Goal: Transaction & Acquisition: Obtain resource

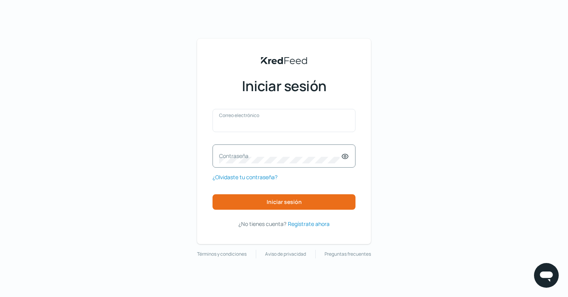
type input "direccion@luneartgallery.com"
click at [345, 157] on icon at bounding box center [345, 157] width 8 height 8
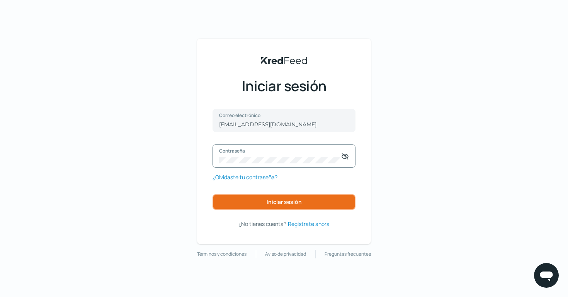
click at [273, 203] on font "Iniciar sesión" at bounding box center [284, 201] width 35 height 7
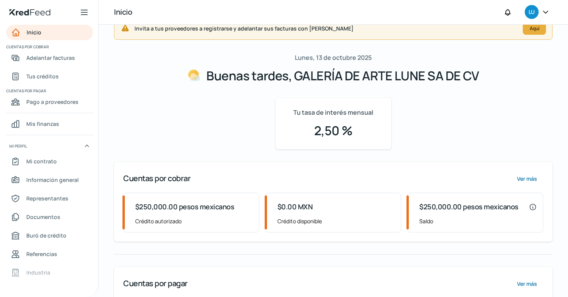
scroll to position [21, 0]
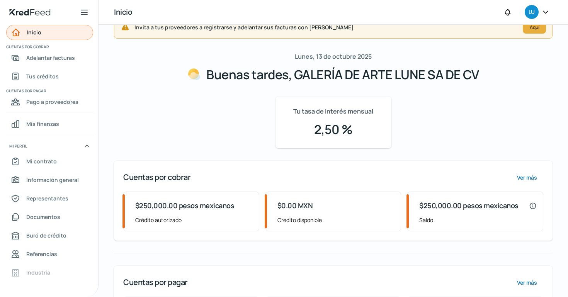
click at [38, 33] on font "Inicio" at bounding box center [34, 32] width 15 height 7
click at [57, 58] on font "Adelantar facturas" at bounding box center [50, 57] width 49 height 7
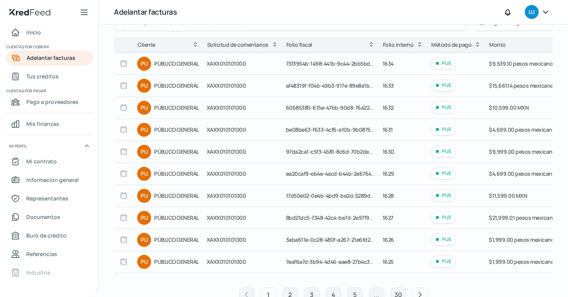
scroll to position [94, 0]
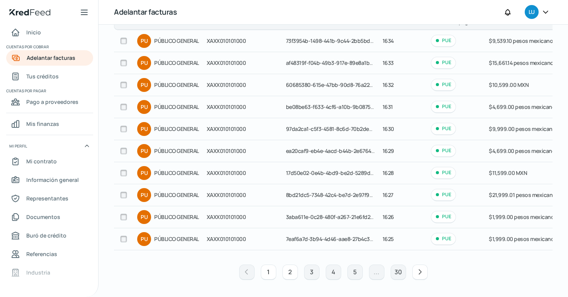
click at [290, 277] on button "2" at bounding box center [290, 272] width 15 height 15
click at [288, 272] on font "2" at bounding box center [289, 272] width 3 height 9
click at [308, 270] on button "3" at bounding box center [311, 272] width 15 height 15
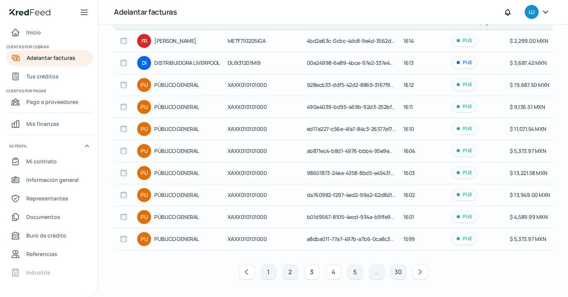
click at [332, 273] on font "4" at bounding box center [334, 272] width 4 height 9
click at [354, 273] on font "5" at bounding box center [354, 272] width 3 height 9
click at [373, 273] on button "7" at bounding box center [376, 272] width 15 height 15
click at [444, 270] on icon at bounding box center [442, 272] width 8 height 8
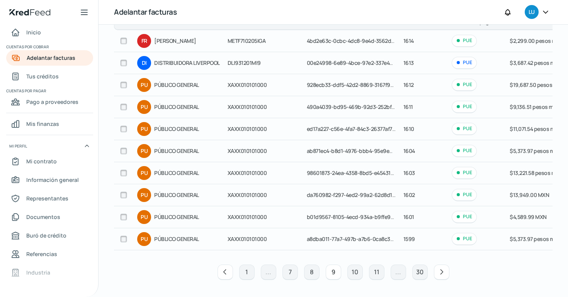
click at [444, 270] on icon at bounding box center [442, 272] width 8 height 8
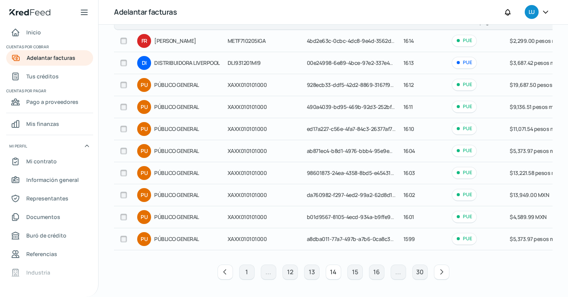
click at [444, 270] on icon at bounding box center [442, 272] width 8 height 8
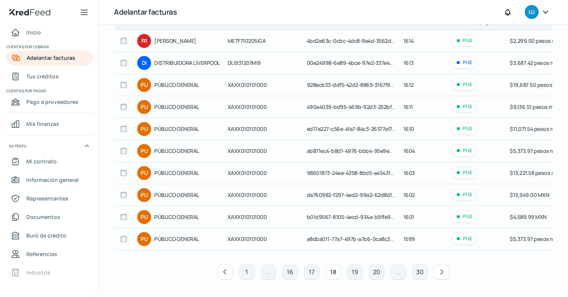
click at [444, 270] on icon at bounding box center [442, 272] width 8 height 8
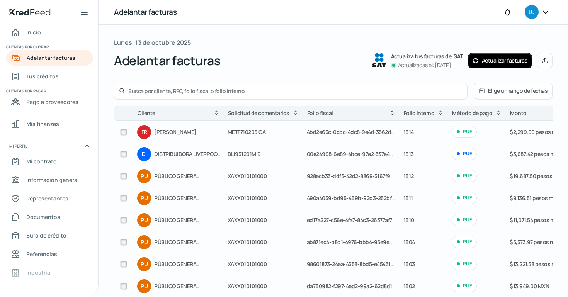
click at [507, 96] on button "Elige un rango de fechas" at bounding box center [514, 91] width 78 height 16
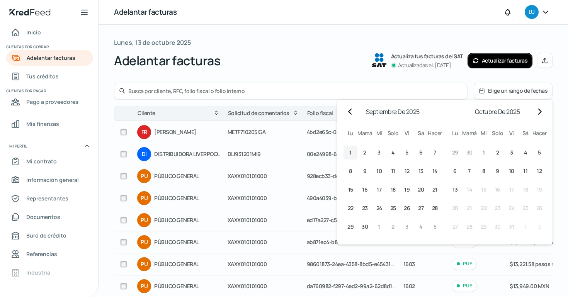
click at [348, 153] on button "1 1º septiembre (lunes)" at bounding box center [351, 153] width 14 height 14
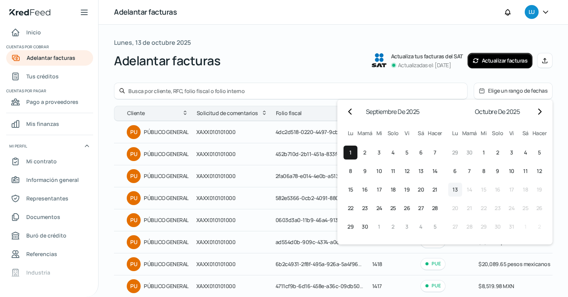
click at [454, 192] on font "13" at bounding box center [455, 189] width 5 height 7
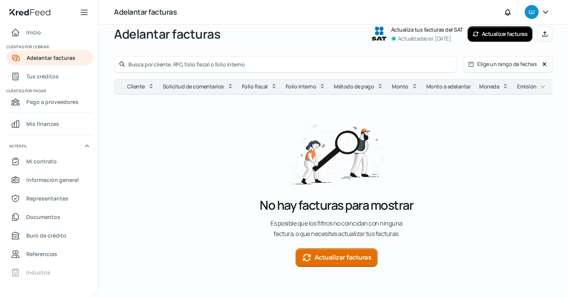
scroll to position [36, 0]
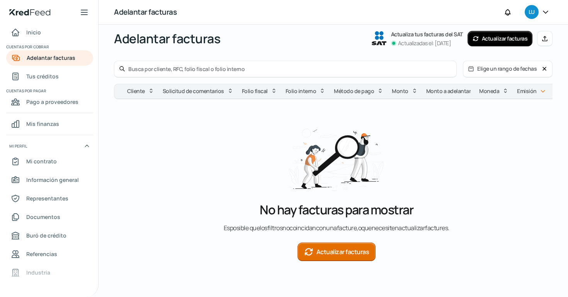
click at [340, 248] on font "Actualizar facturas" at bounding box center [343, 252] width 53 height 9
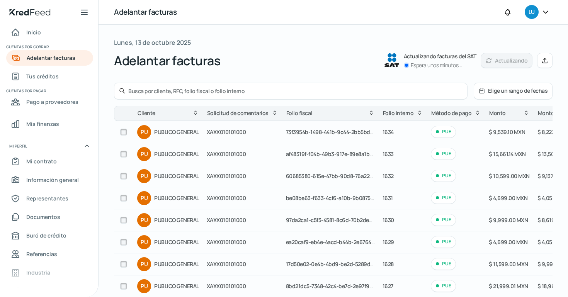
click at [514, 93] on font "Elige un rango de fechas" at bounding box center [518, 90] width 60 height 7
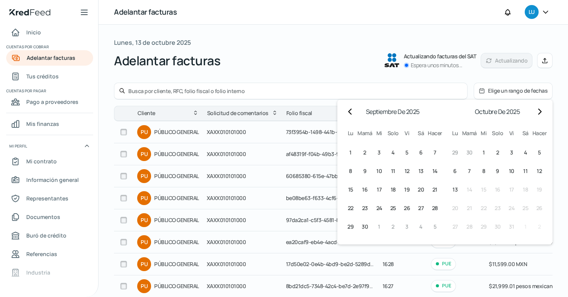
click at [296, 96] on div at bounding box center [291, 91] width 354 height 17
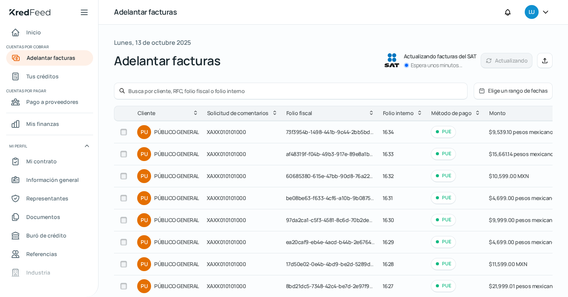
scroll to position [94, 0]
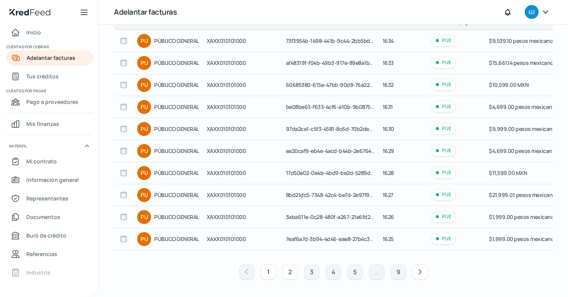
click at [291, 275] on button "2" at bounding box center [290, 272] width 15 height 15
click at [310, 271] on font "3" at bounding box center [311, 272] width 3 height 9
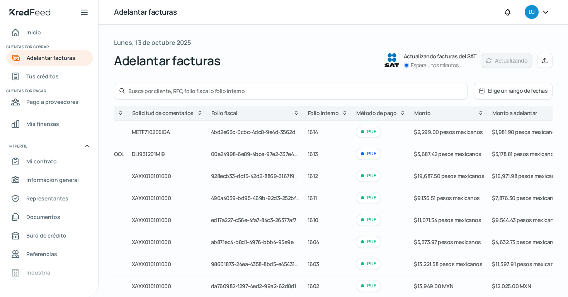
scroll to position [0, 102]
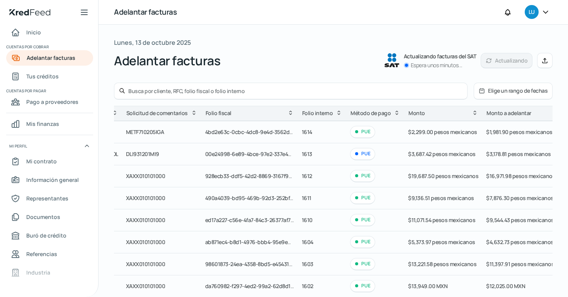
click at [394, 115] on icon at bounding box center [397, 113] width 6 height 6
click at [394, 112] on icon at bounding box center [397, 113] width 6 height 6
click at [395, 113] on icon at bounding box center [396, 114] width 3 height 2
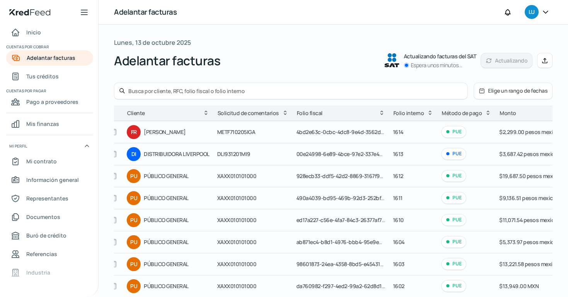
scroll to position [0, 0]
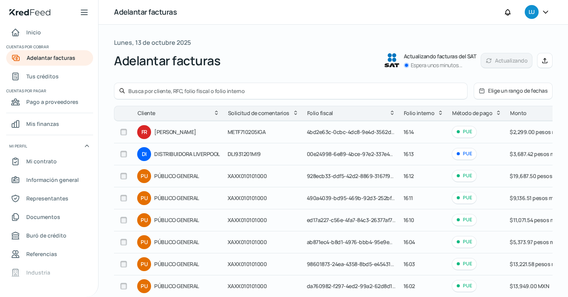
click at [164, 88] on input "text" at bounding box center [295, 90] width 335 height 7
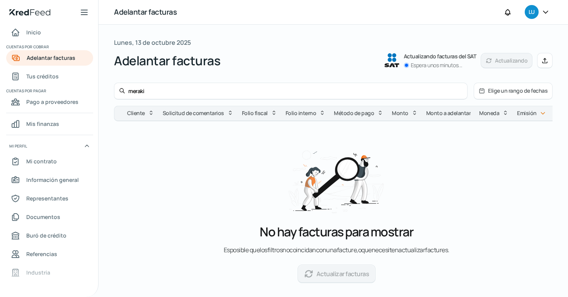
click at [155, 94] on input "meraki" at bounding box center [295, 90] width 335 height 7
type input "villa"
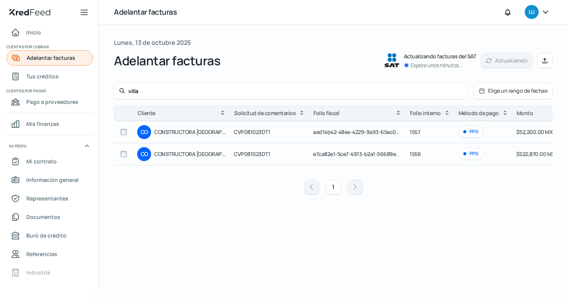
click at [53, 55] on font "Adelantar facturas" at bounding box center [51, 57] width 49 height 7
click at [45, 75] on font "Tus créditos" at bounding box center [42, 76] width 32 height 7
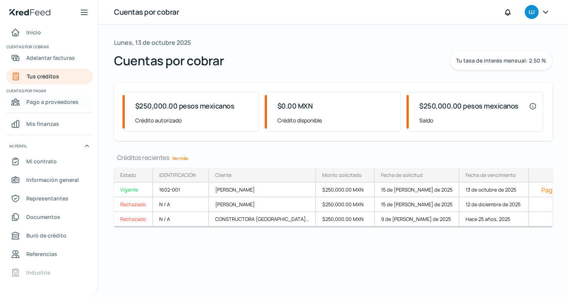
click at [59, 103] on font "Pago a proveedores" at bounding box center [52, 101] width 52 height 7
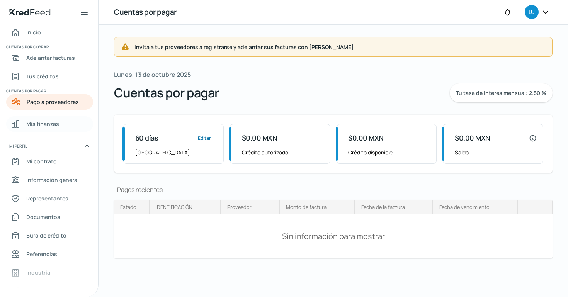
click at [47, 119] on span "Mis finanzas" at bounding box center [42, 124] width 33 height 10
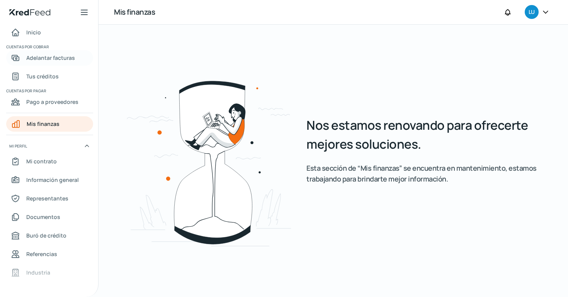
click at [53, 58] on font "Adelantar facturas" at bounding box center [50, 57] width 49 height 7
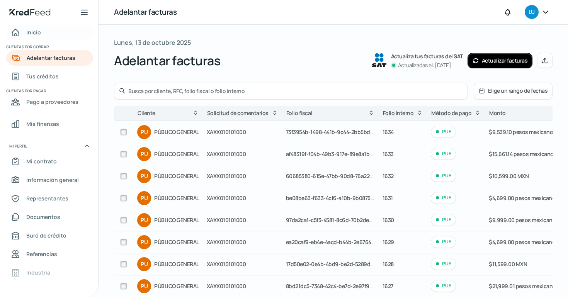
click at [33, 31] on font "Inicio" at bounding box center [33, 32] width 15 height 7
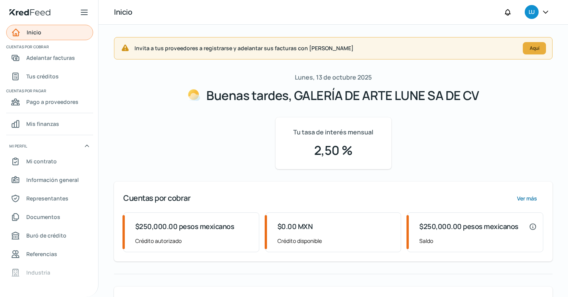
click at [33, 31] on font "Inicio" at bounding box center [34, 32] width 15 height 7
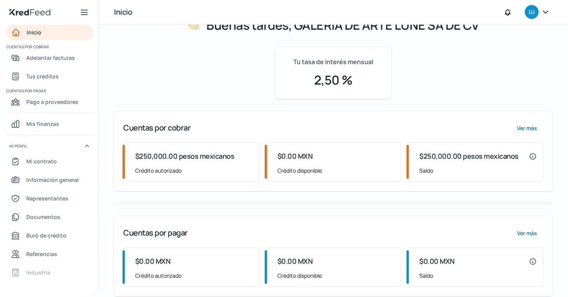
scroll to position [82, 0]
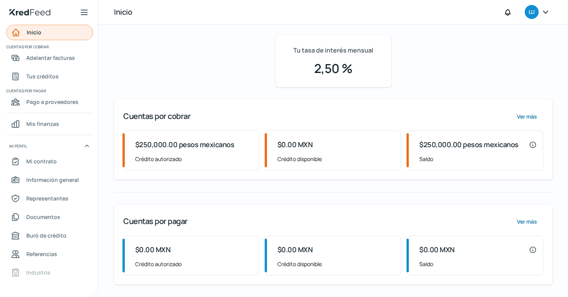
click at [35, 33] on font "Inicio" at bounding box center [34, 32] width 15 height 7
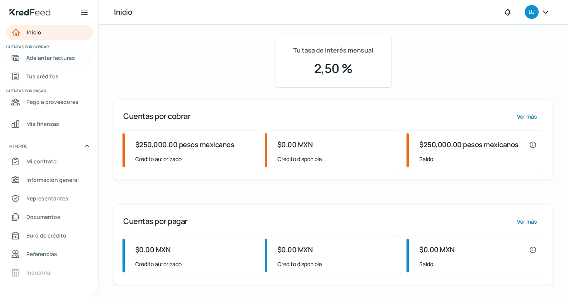
click at [41, 59] on font "Adelantar facturas" at bounding box center [50, 57] width 49 height 7
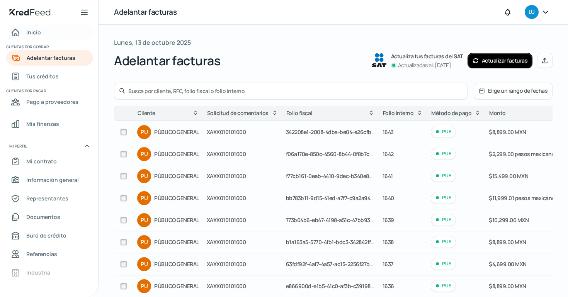
click at [32, 28] on span "Inicio" at bounding box center [33, 32] width 15 height 10
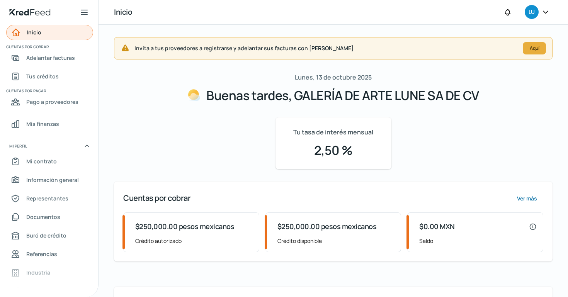
click at [39, 34] on font "Inicio" at bounding box center [34, 32] width 15 height 7
click at [55, 58] on font "Adelantar facturas" at bounding box center [50, 57] width 49 height 7
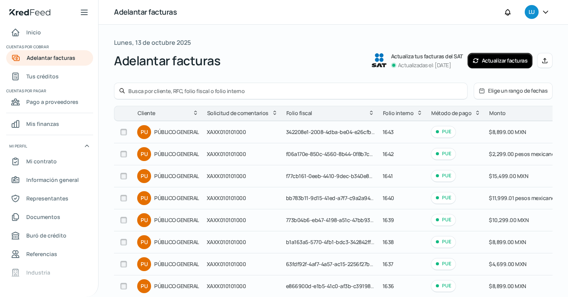
click at [234, 94] on input "text" at bounding box center [295, 90] width 335 height 7
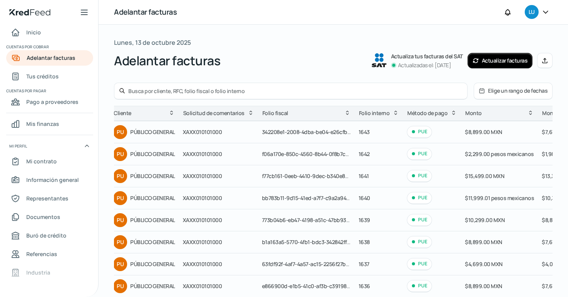
click at [528, 116] on icon at bounding box center [531, 113] width 6 height 6
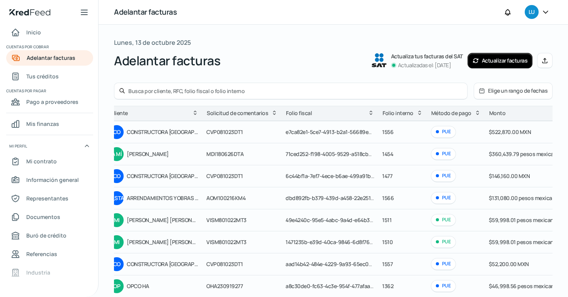
scroll to position [0, 0]
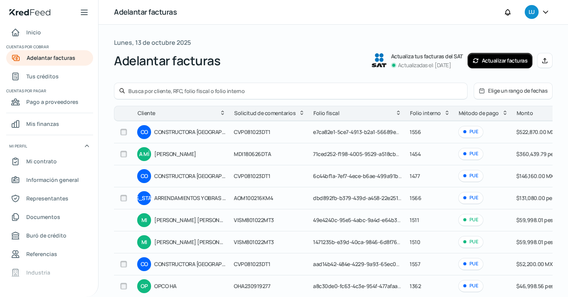
click at [122, 132] on input "checkbox" at bounding box center [123, 132] width 7 height 7
checkbox input "true"
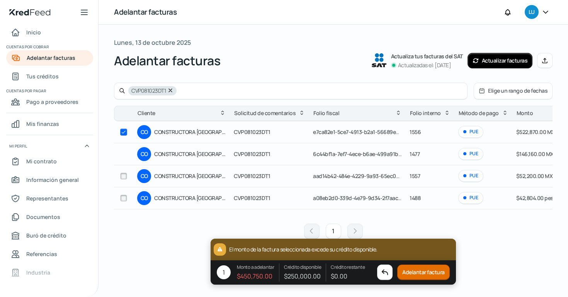
click at [412, 270] on font "Adelantar factura" at bounding box center [424, 272] width 43 height 7
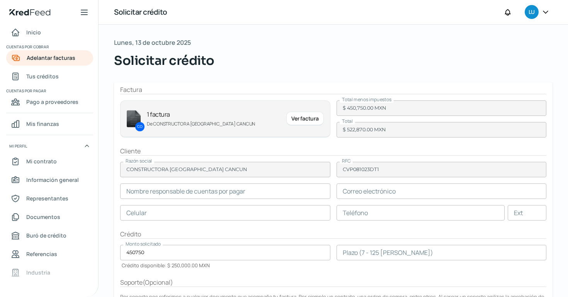
type input "ERIKA MARTÍNEZ"
type input "jackiest1907@gmail.com"
type input "33 - 3794 - 4390"
type input "101"
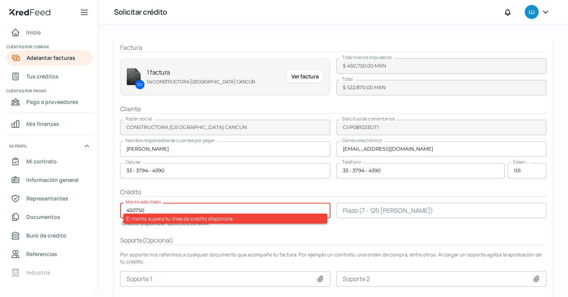
scroll to position [43, 0]
click at [220, 207] on input "450750" at bounding box center [225, 210] width 210 height 15
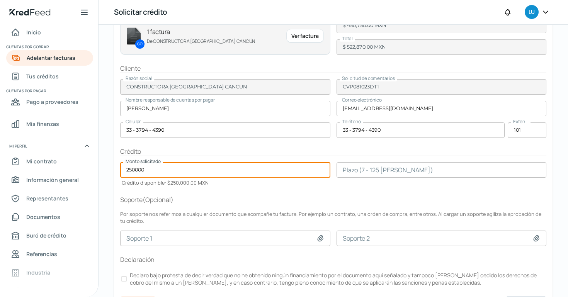
scroll to position [102, 0]
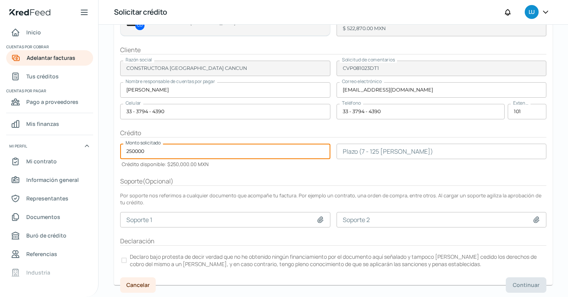
type input "250000"
click at [416, 152] on input "number" at bounding box center [442, 151] width 210 height 15
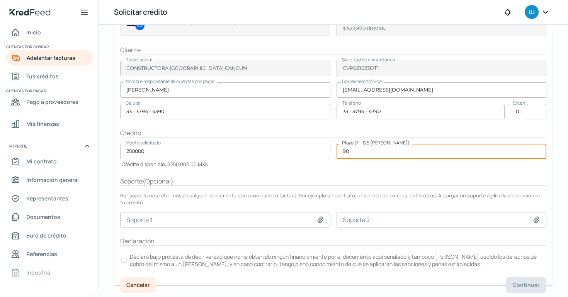
type input "90"
click at [125, 259] on div at bounding box center [123, 260] width 5 height 5
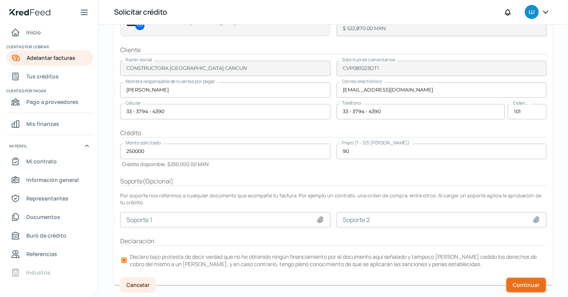
click at [530, 282] on font "Continuar" at bounding box center [526, 285] width 27 height 7
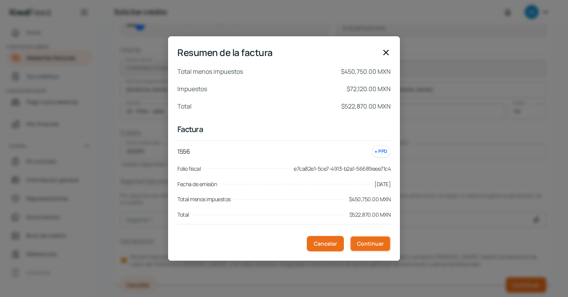
click at [377, 247] on font "Continuar" at bounding box center [370, 243] width 27 height 7
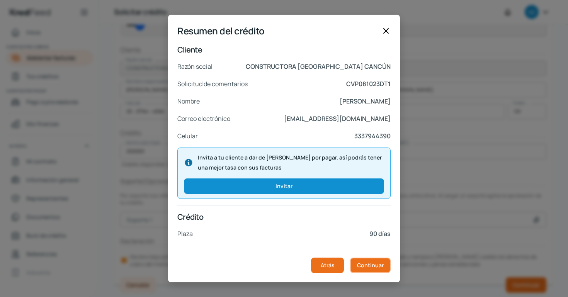
click at [372, 263] on font "Continuar" at bounding box center [370, 265] width 27 height 7
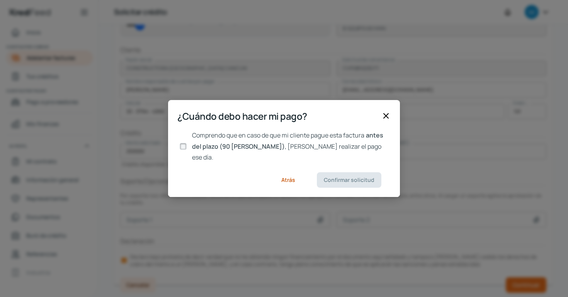
click at [183, 145] on input "Comprendo que en caso de que mi cliente pague esta factura antes del plazo (90 …" at bounding box center [183, 146] width 7 height 7
checkbox input "true"
click at [339, 176] on font "Confirmar solicitud" at bounding box center [349, 179] width 51 height 7
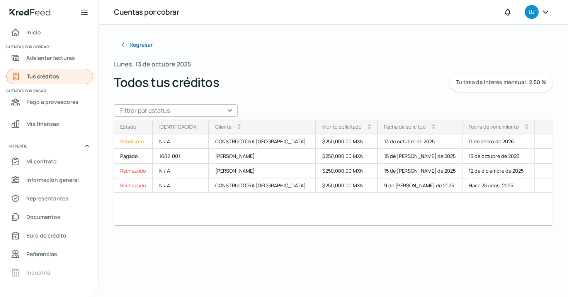
click at [53, 75] on font "Tus créditos" at bounding box center [43, 76] width 32 height 7
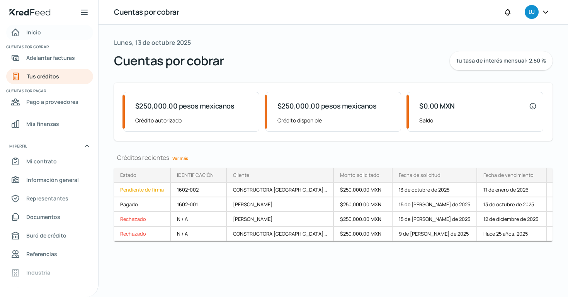
click at [46, 33] on link "Inicio" at bounding box center [49, 32] width 87 height 15
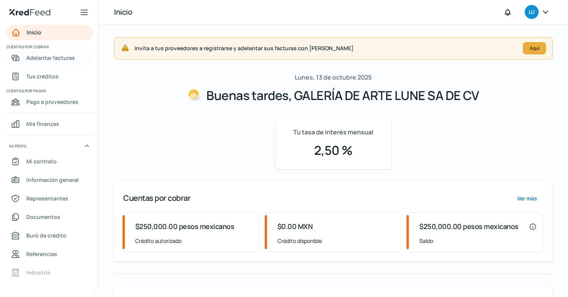
click at [62, 59] on font "Adelantar facturas" at bounding box center [50, 57] width 49 height 7
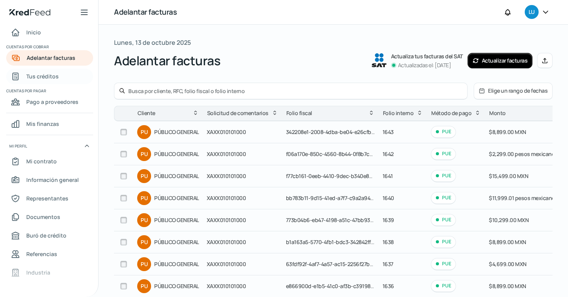
click at [48, 77] on font "Tus créditos" at bounding box center [42, 76] width 32 height 7
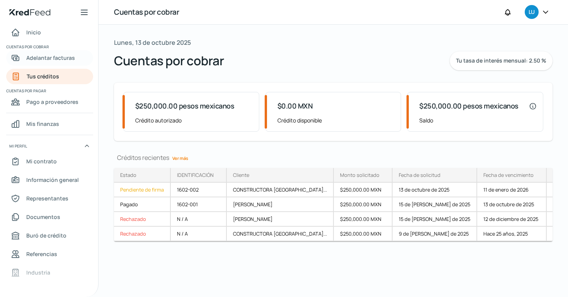
click at [49, 58] on font "Adelantar facturas" at bounding box center [50, 57] width 49 height 7
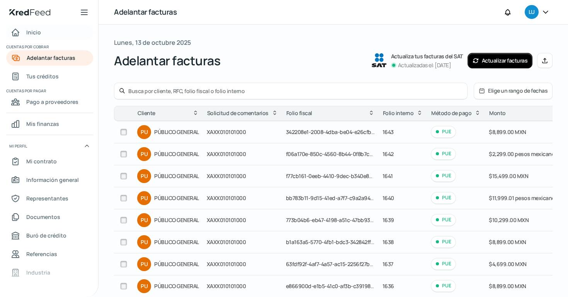
click at [35, 34] on font "Inicio" at bounding box center [33, 32] width 15 height 7
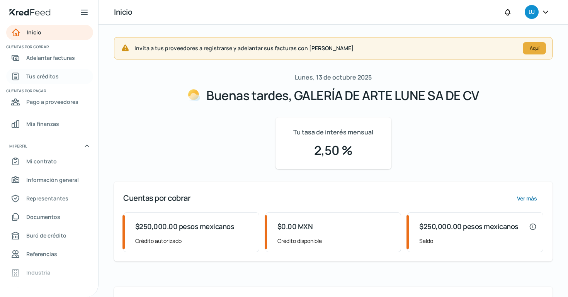
click at [45, 77] on font "Tus créditos" at bounding box center [42, 76] width 32 height 7
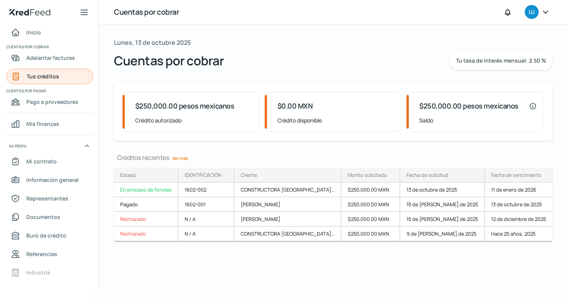
click at [49, 74] on font "Tus créditos" at bounding box center [43, 76] width 32 height 7
click at [56, 59] on font "Adelantar facturas" at bounding box center [50, 57] width 49 height 7
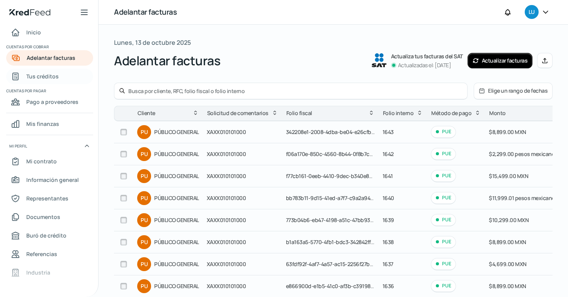
click at [41, 75] on font "Tus créditos" at bounding box center [42, 76] width 32 height 7
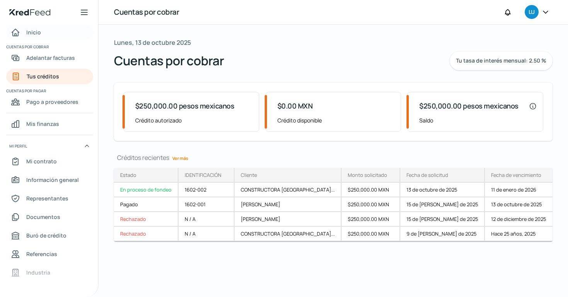
click at [34, 31] on font "Inicio" at bounding box center [33, 32] width 15 height 7
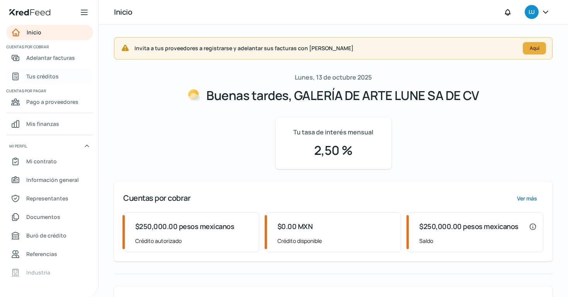
click at [52, 74] on font "Tus créditos" at bounding box center [42, 76] width 32 height 7
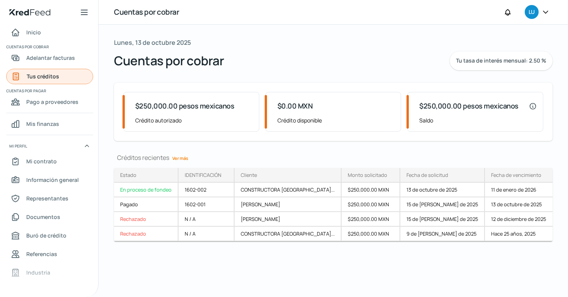
click at [27, 79] on font "Tus créditos" at bounding box center [43, 76] width 32 height 7
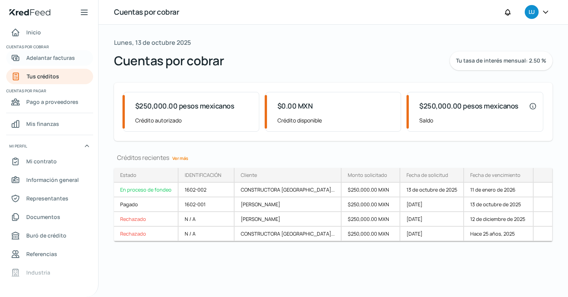
click at [65, 61] on span "Adelantar facturas" at bounding box center [50, 58] width 49 height 10
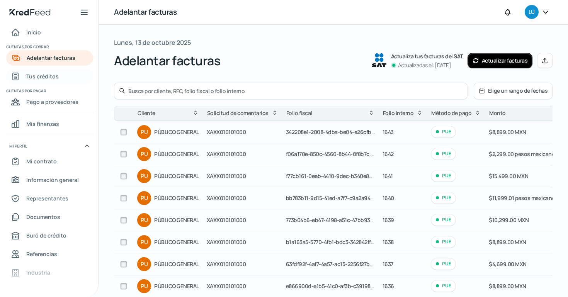
click at [58, 76] on link "Tus créditos" at bounding box center [49, 76] width 87 height 15
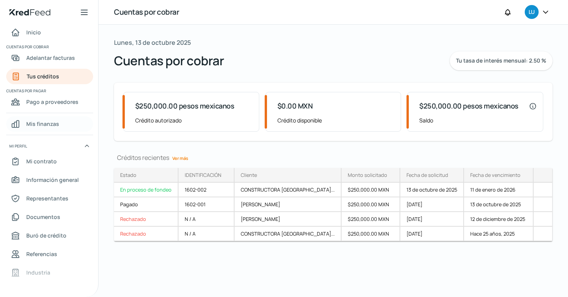
click at [40, 123] on font "Mis finanzas" at bounding box center [42, 123] width 33 height 7
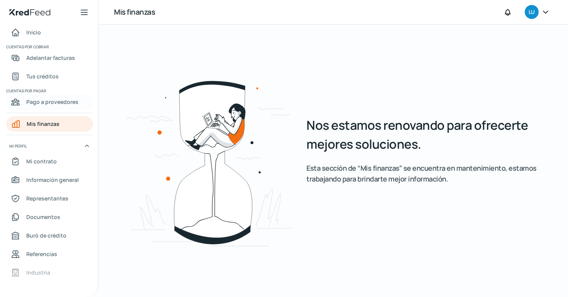
click at [42, 102] on font "Pago a proveedores" at bounding box center [52, 101] width 52 height 7
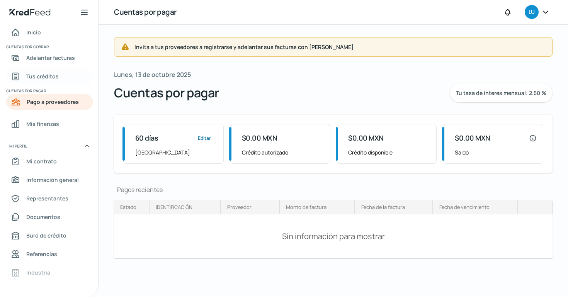
click at [57, 73] on font "Tus créditos" at bounding box center [42, 76] width 32 height 7
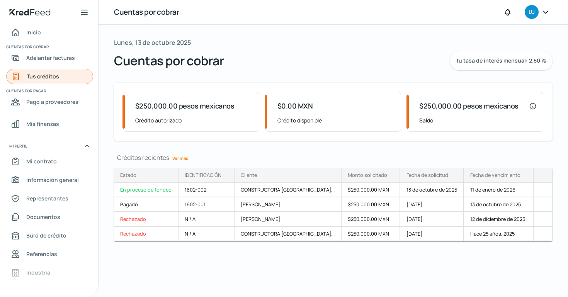
click at [64, 76] on link "Tus créditos" at bounding box center [49, 76] width 87 height 15
click at [48, 76] on font "Tus créditos" at bounding box center [43, 76] width 32 height 7
click at [35, 33] on font "Inicio" at bounding box center [33, 32] width 15 height 7
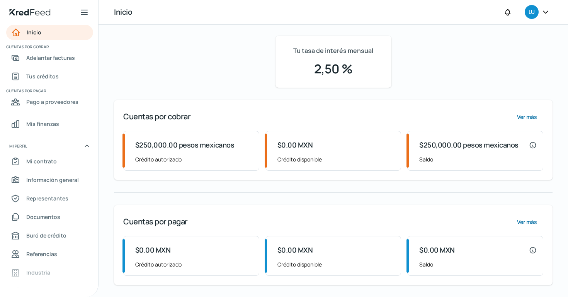
scroll to position [82, 0]
click at [45, 76] on font "Tus créditos" at bounding box center [42, 76] width 32 height 7
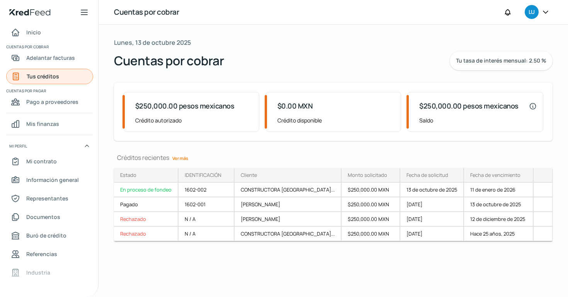
click at [56, 78] on font "Tus créditos" at bounding box center [43, 76] width 32 height 7
click at [36, 31] on font "Inicio" at bounding box center [33, 32] width 15 height 7
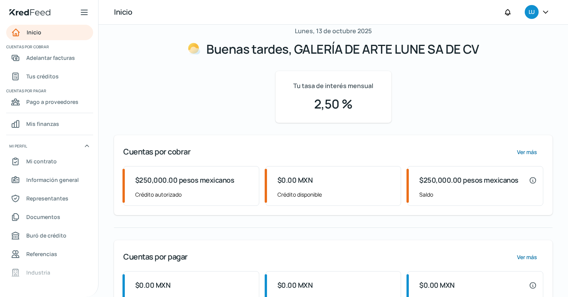
scroll to position [82, 0]
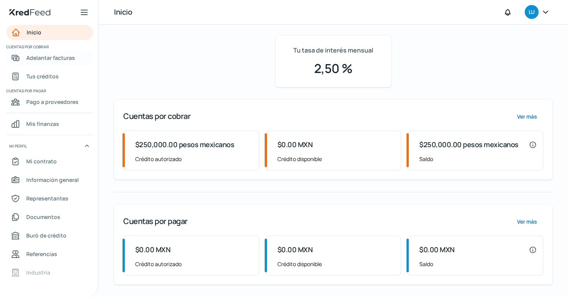
click at [44, 60] on font "Adelantar facturas" at bounding box center [50, 57] width 49 height 7
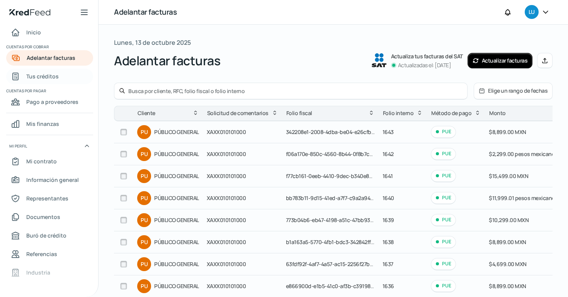
click at [48, 77] on font "Tus créditos" at bounding box center [42, 76] width 32 height 7
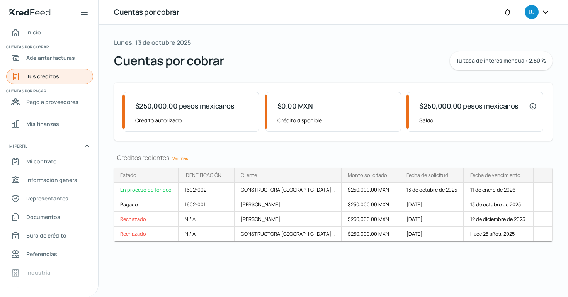
click at [55, 74] on font "Tus créditos" at bounding box center [43, 76] width 32 height 7
click at [48, 75] on font "Tus créditos" at bounding box center [43, 76] width 32 height 7
click at [6, 69] on link "Tus créditos" at bounding box center [49, 76] width 87 height 15
click at [63, 77] on link "Tus créditos" at bounding box center [49, 76] width 87 height 15
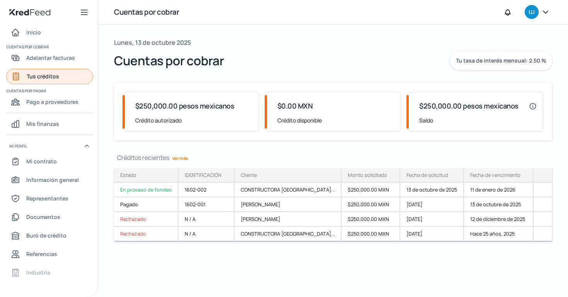
click at [56, 78] on font "Tus créditos" at bounding box center [43, 76] width 32 height 7
click at [48, 74] on font "Tus créditos" at bounding box center [43, 76] width 32 height 7
